Goal: Information Seeking & Learning: Learn about a topic

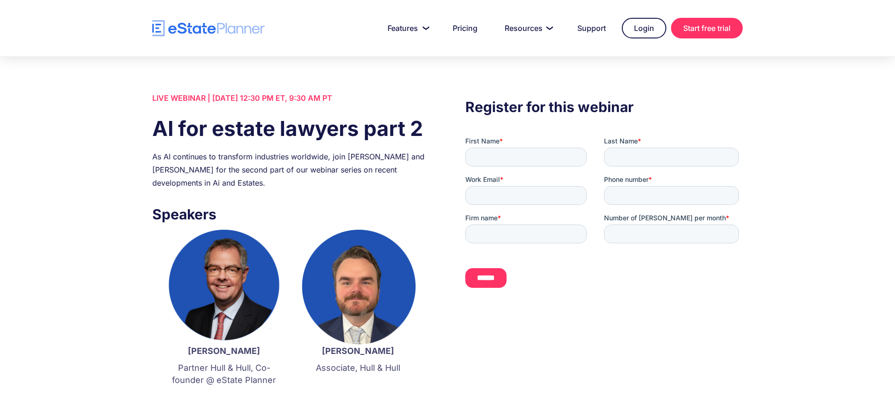
click at [204, 159] on div "As AI continues to transform industries worldwide, join [PERSON_NAME] and [PERS…" at bounding box center [290, 169] width 277 height 39
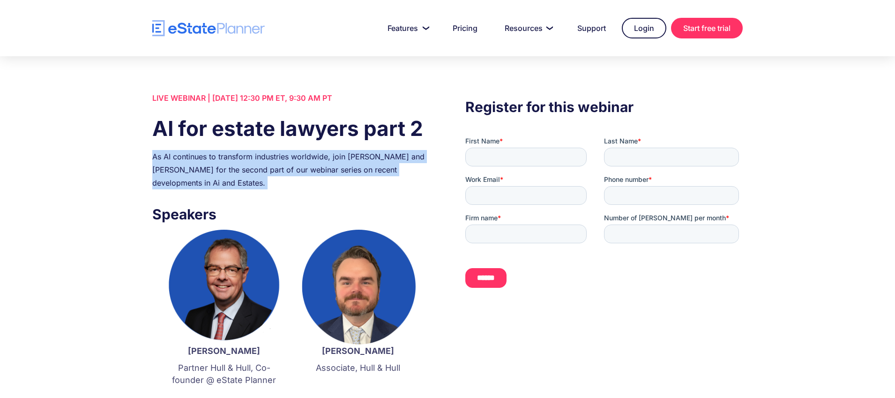
click at [204, 159] on div "As AI continues to transform industries worldwide, join [PERSON_NAME] and [PERS…" at bounding box center [290, 169] width 277 height 39
copy div "As AI continues to transform industries worldwide, join [PERSON_NAME] and [PERS…"
